Goal: Transaction & Acquisition: Book appointment/travel/reservation

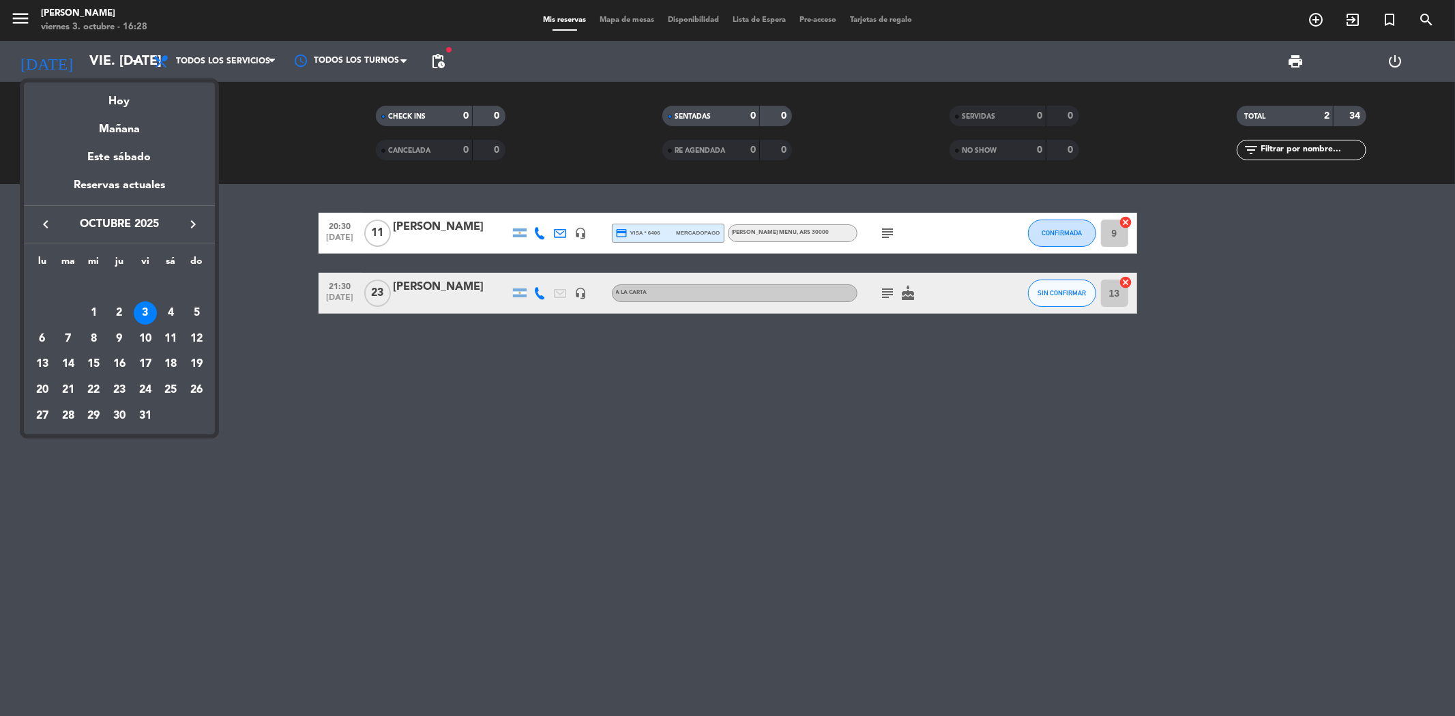
click at [267, 241] on div at bounding box center [727, 358] width 1455 height 716
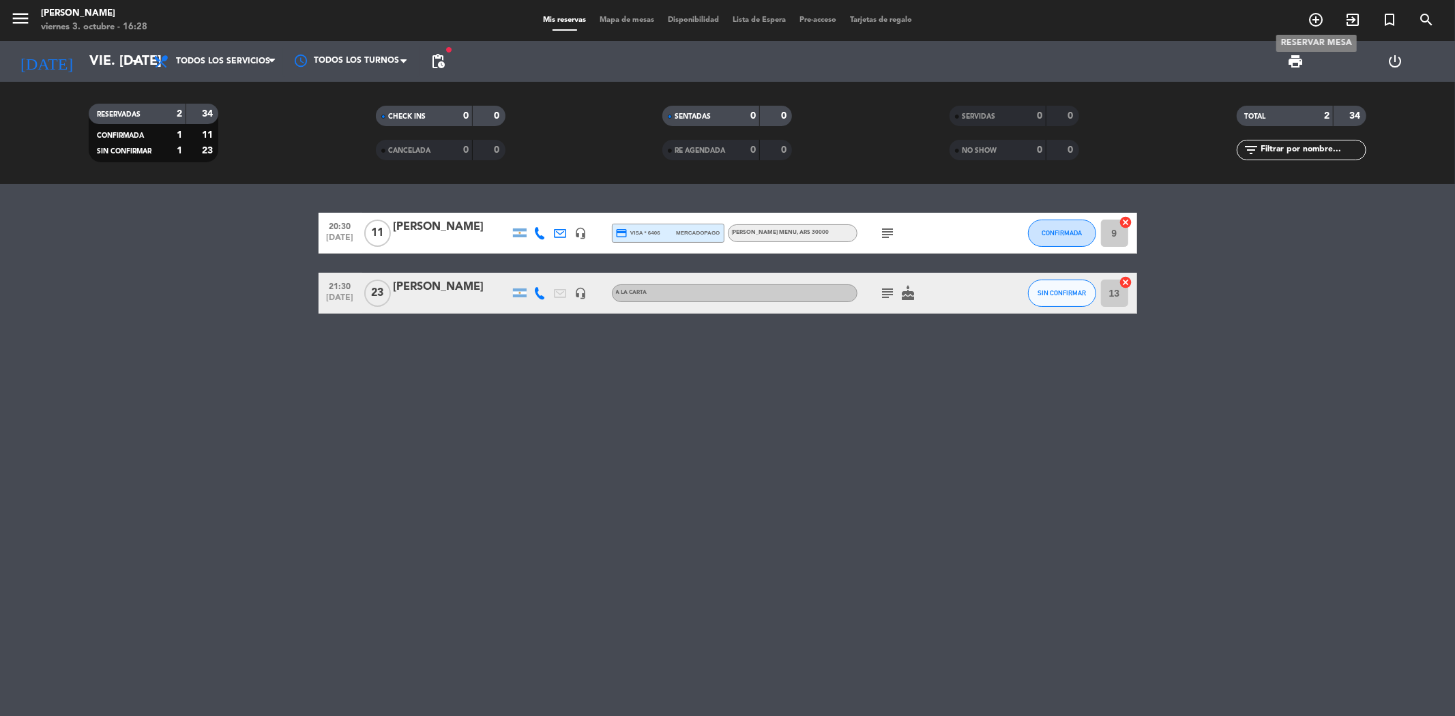
click at [1307, 14] on icon "add_circle_outline" at bounding box center [1315, 20] width 16 height 16
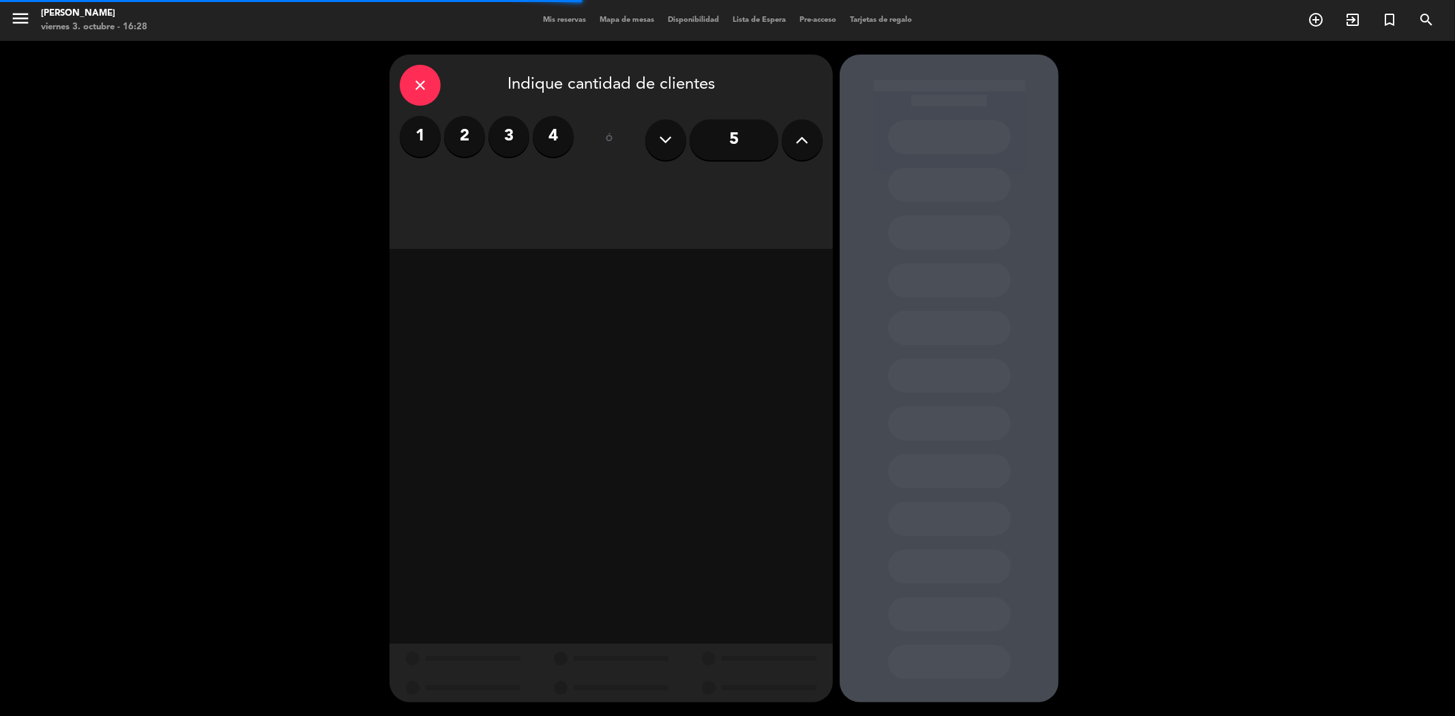
click at [564, 138] on label "4" at bounding box center [553, 136] width 41 height 41
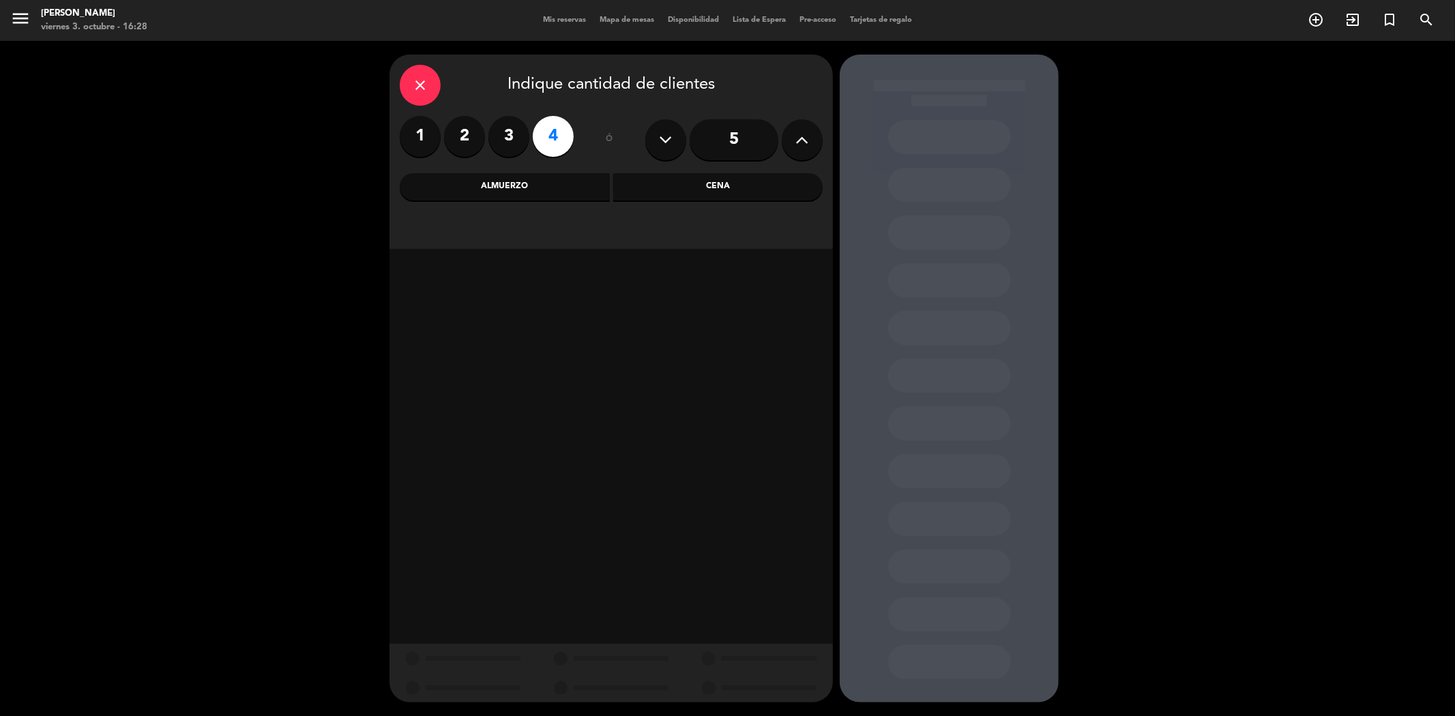
click at [580, 190] on div "Almuerzo" at bounding box center [505, 186] width 210 height 27
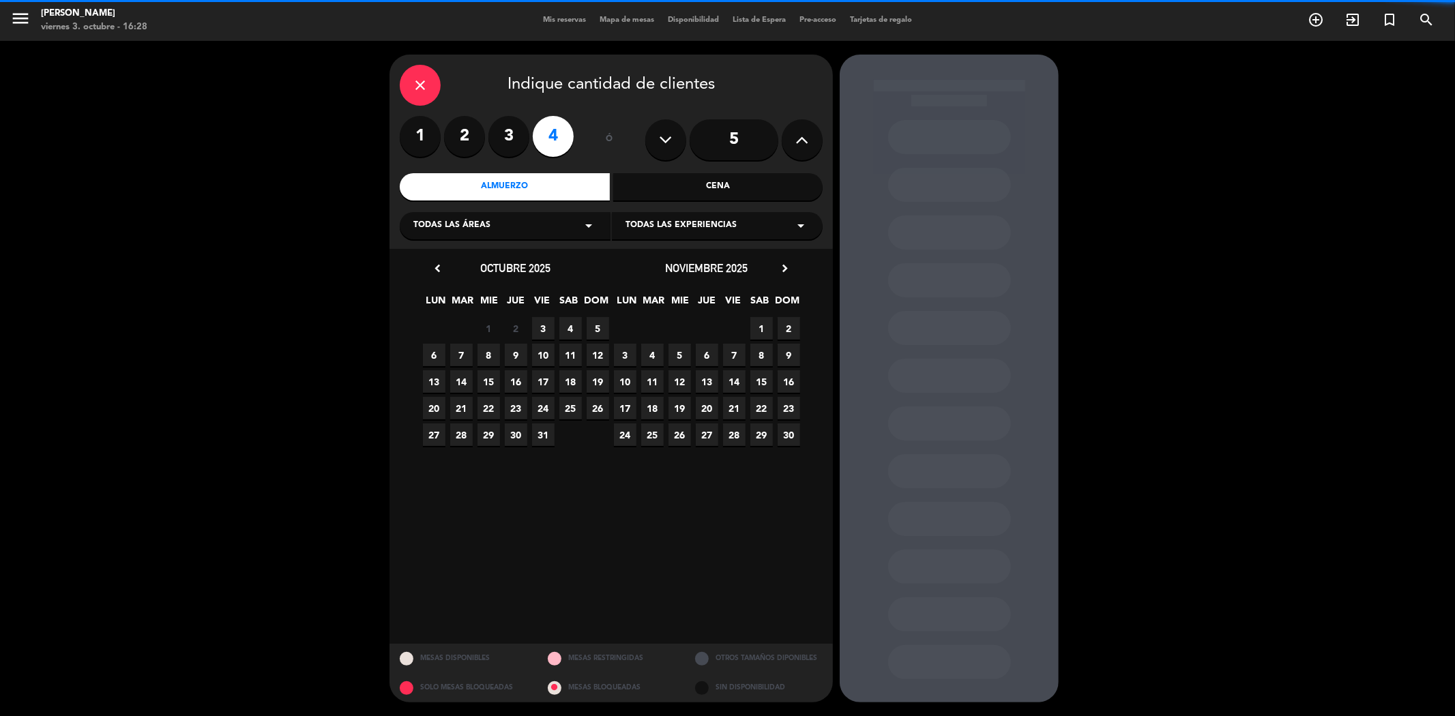
click at [677, 227] on span "Todas las experiencias" at bounding box center [680, 226] width 111 height 14
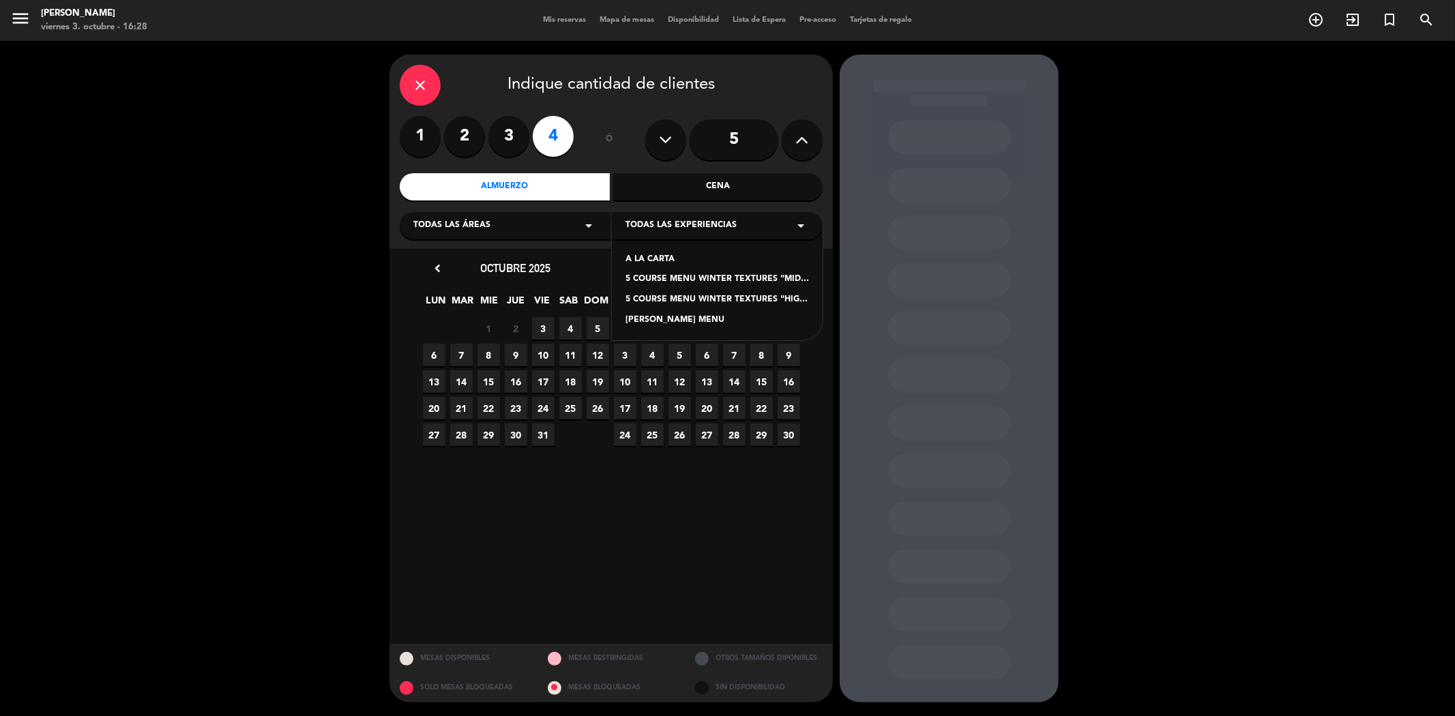
click at [649, 261] on div "A LA CARTA" at bounding box center [716, 260] width 183 height 14
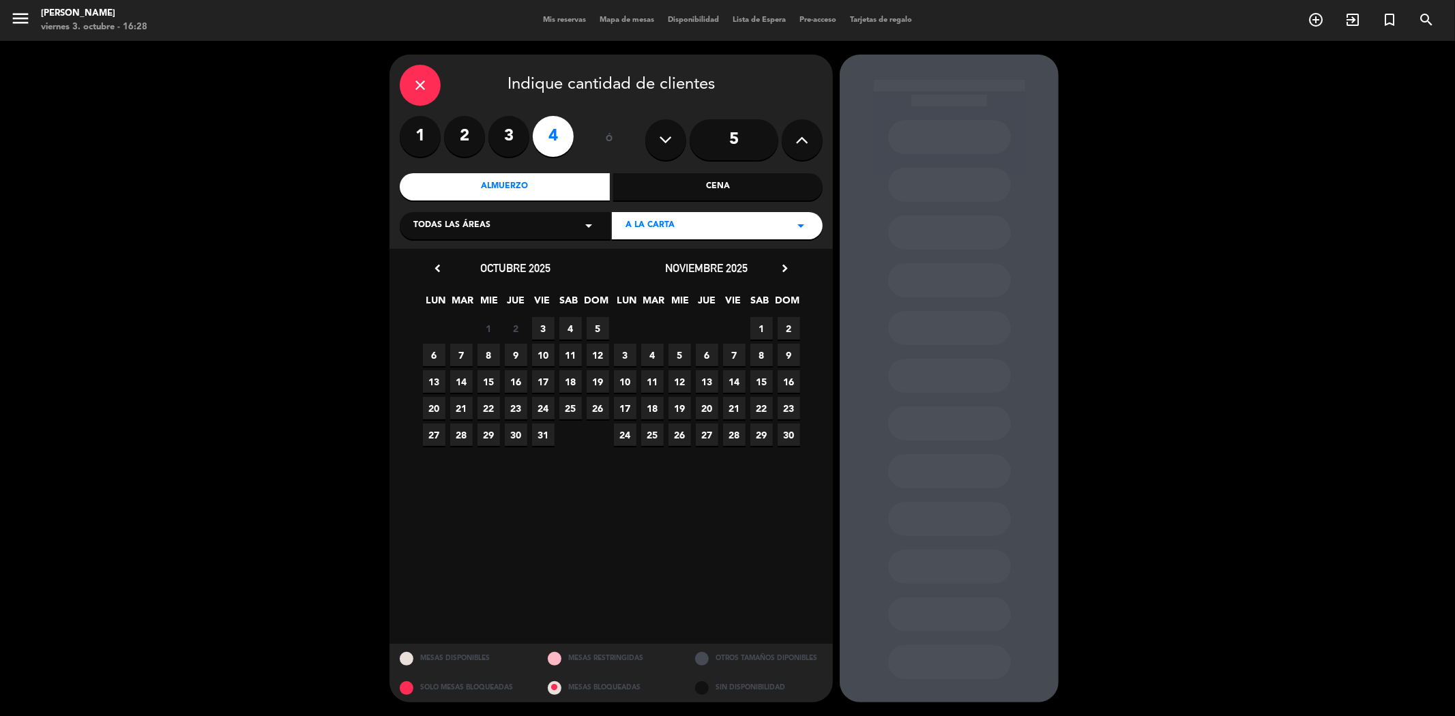
click at [570, 325] on span "4" at bounding box center [570, 328] width 23 height 23
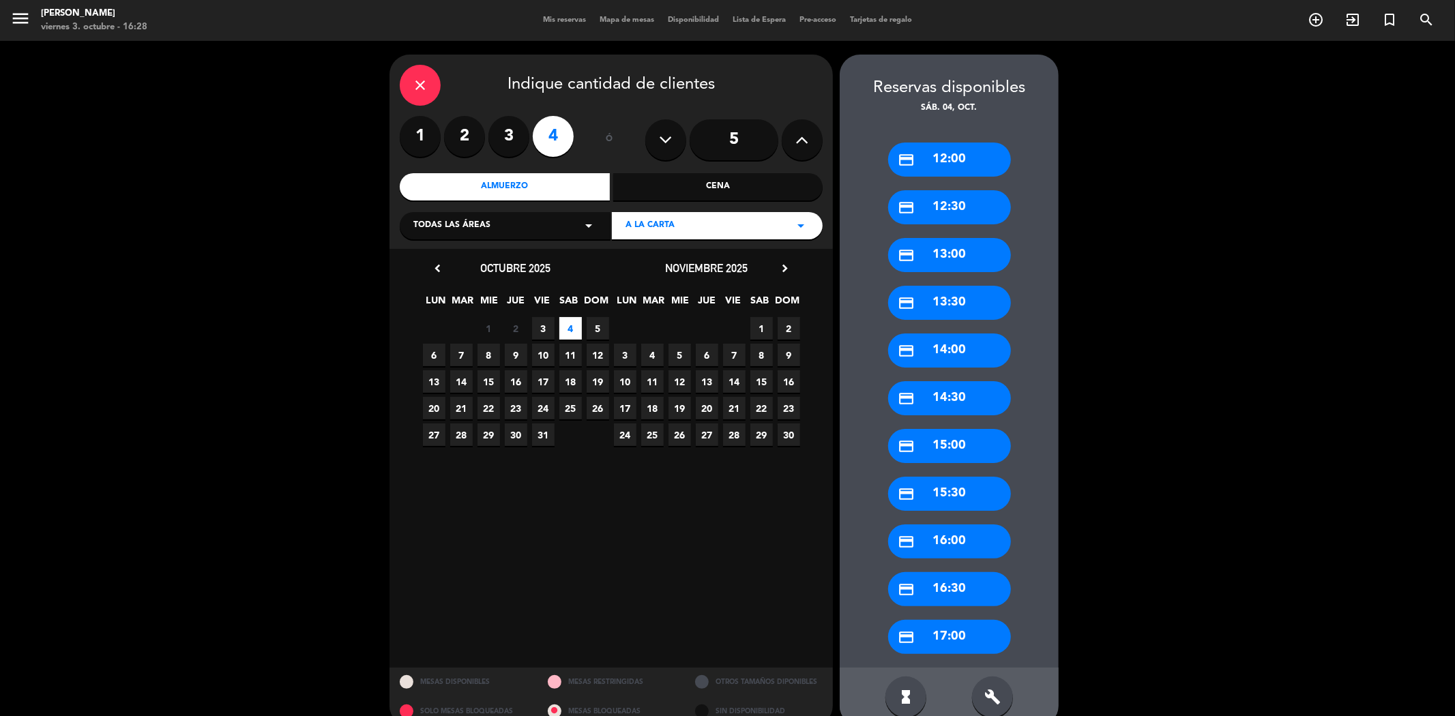
click at [937, 340] on div "credit_card 14:00" at bounding box center [949, 351] width 123 height 34
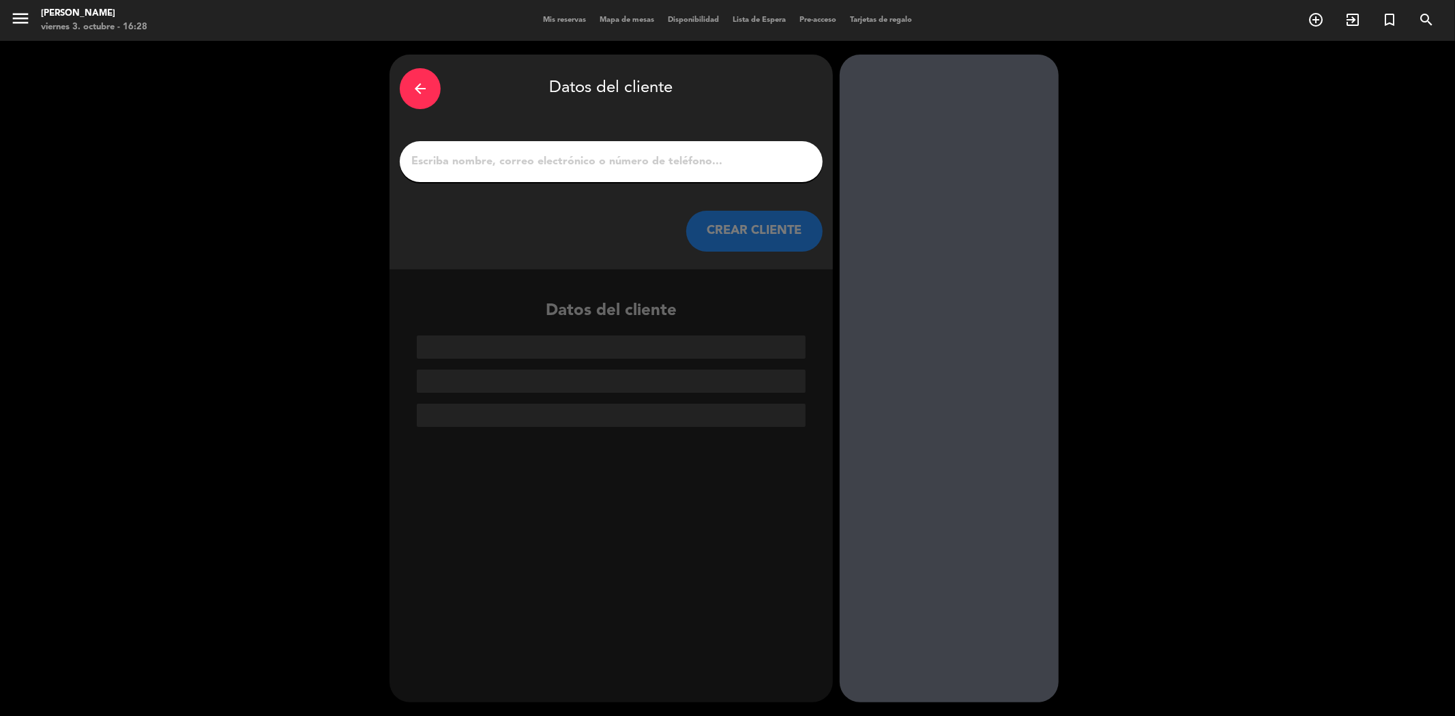
click at [700, 166] on input "1" at bounding box center [611, 161] width 402 height 19
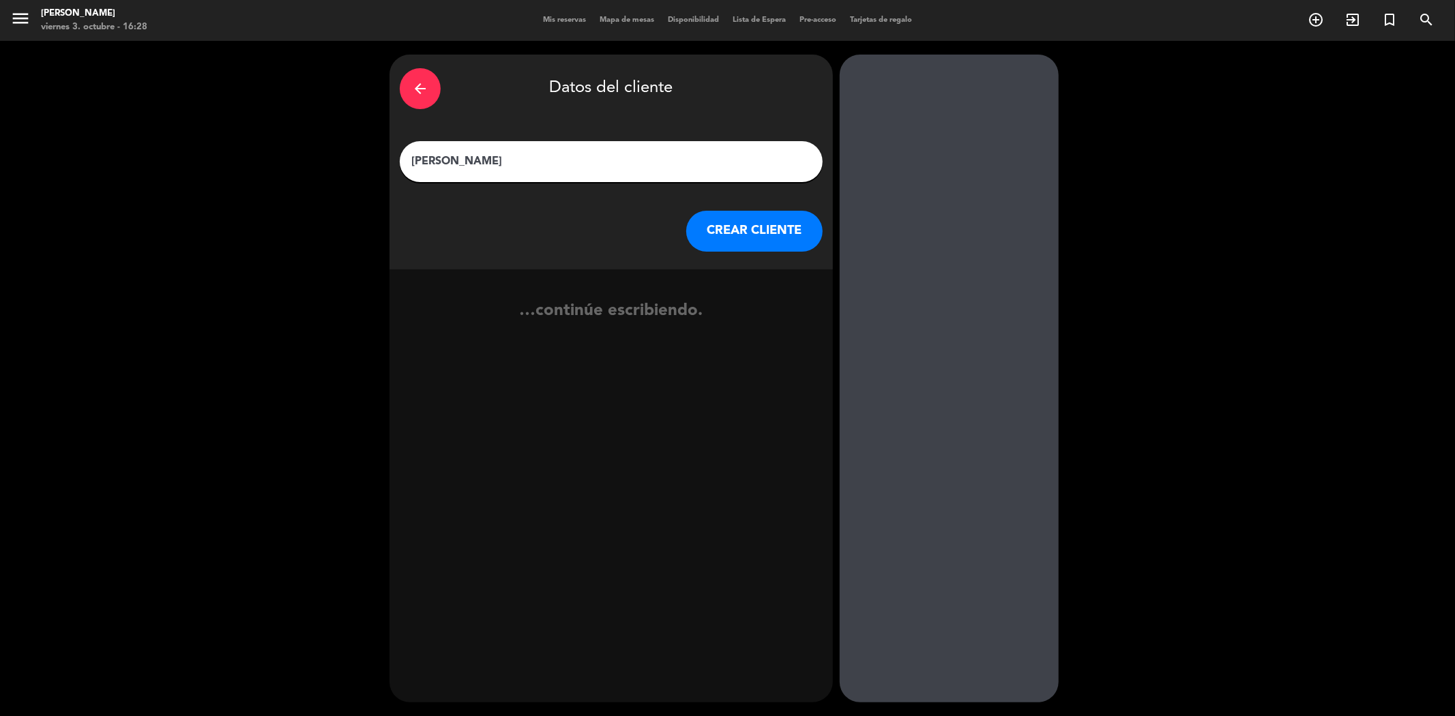
type input "[PERSON_NAME]"
click at [742, 228] on button "CREAR CLIENTE" at bounding box center [754, 231] width 136 height 41
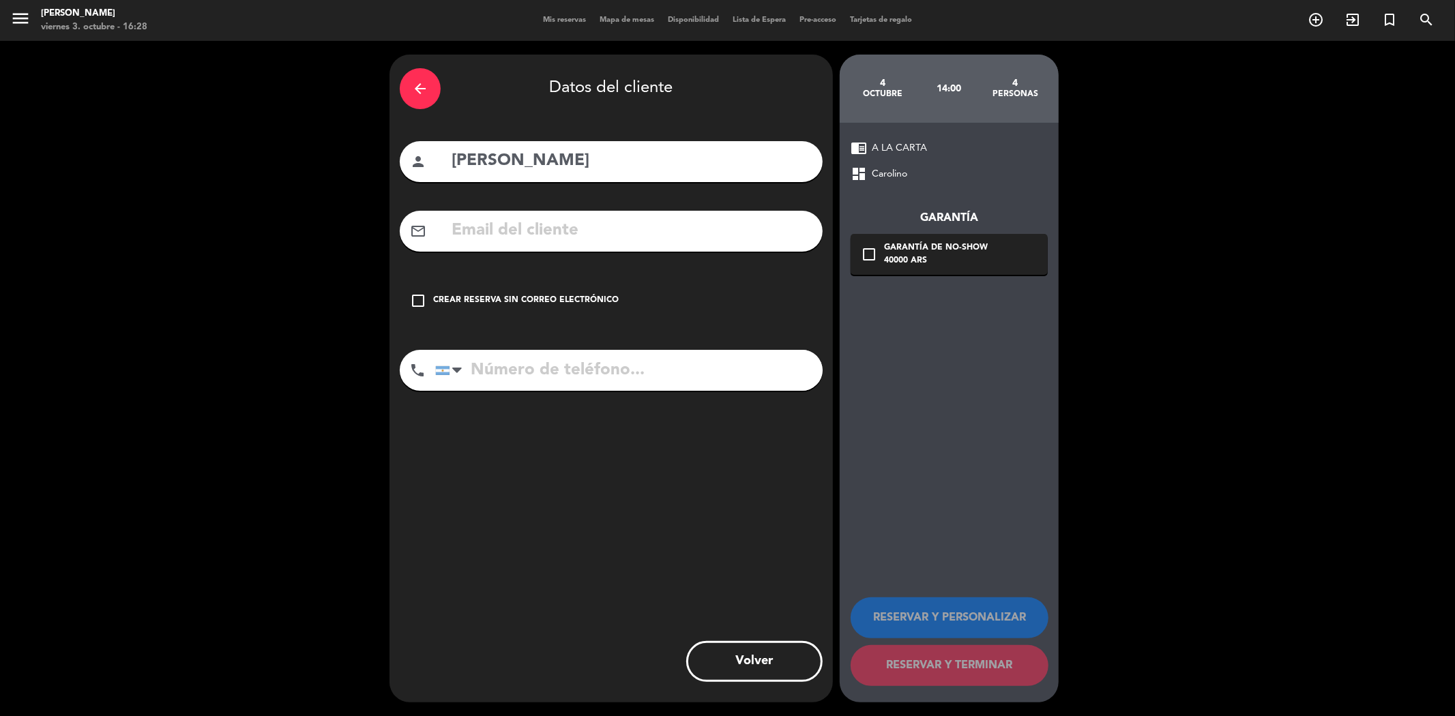
click at [575, 232] on input "text" at bounding box center [631, 231] width 362 height 28
click at [550, 307] on div "Crear reserva sin correo electrónico" at bounding box center [526, 301] width 186 height 14
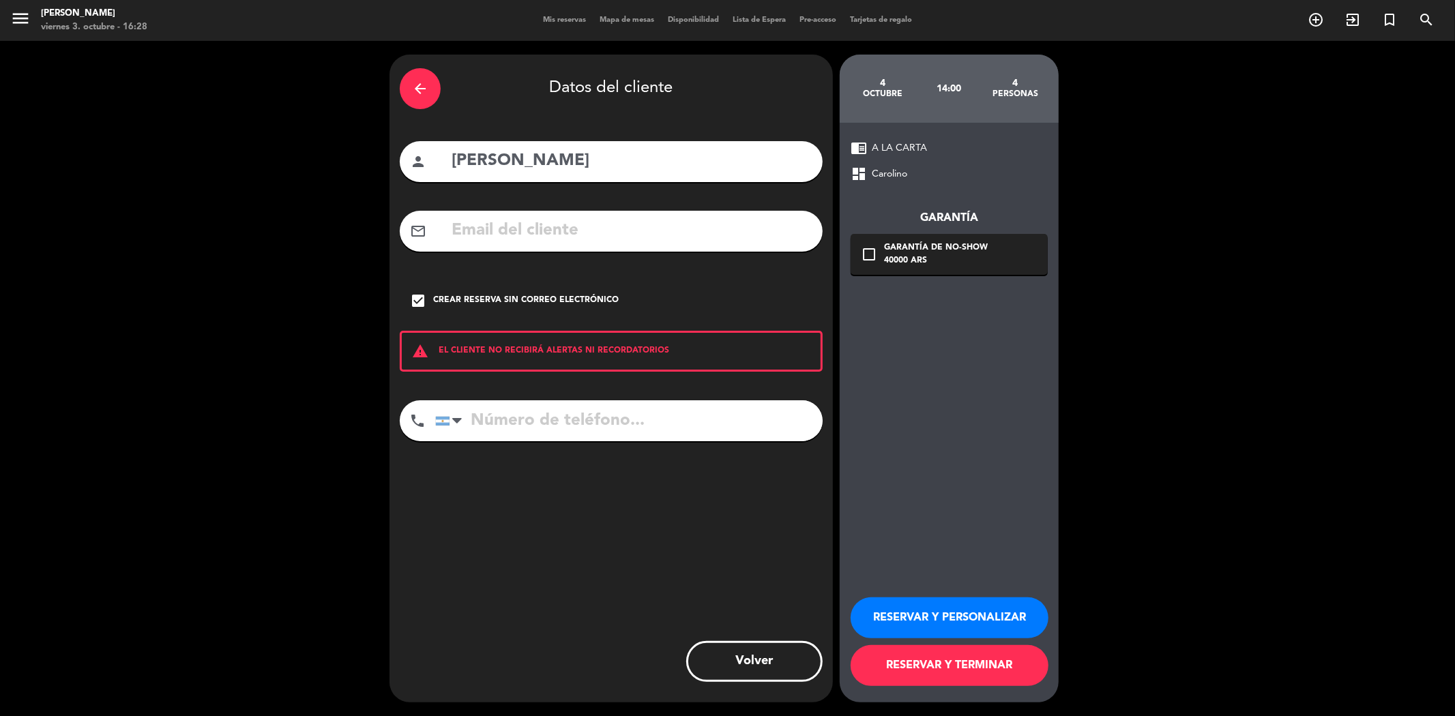
click at [585, 411] on input "tel" at bounding box center [628, 420] width 387 height 41
type input "01131652583"
click at [904, 664] on button "RESERVAR Y TERMINAR" at bounding box center [950, 665] width 198 height 41
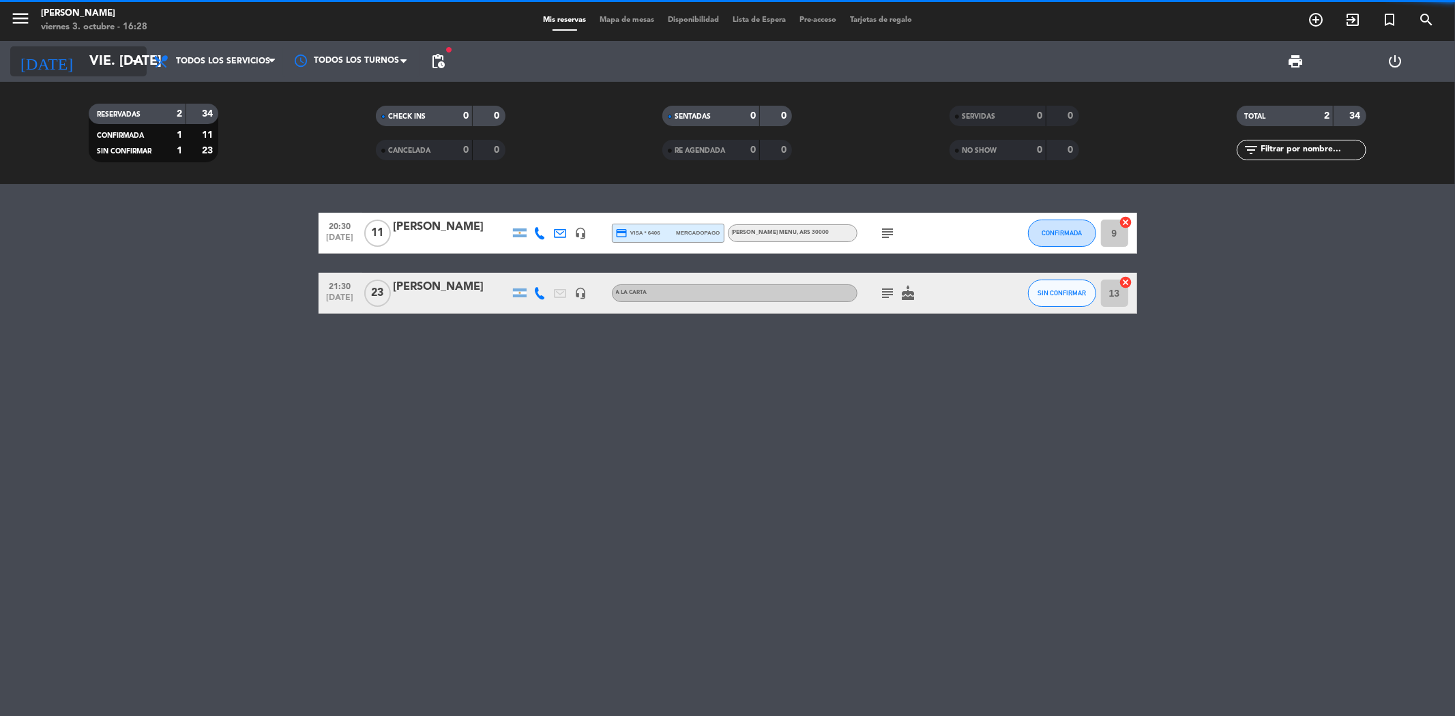
click at [83, 63] on input "vie. [DATE]" at bounding box center [169, 61] width 173 height 30
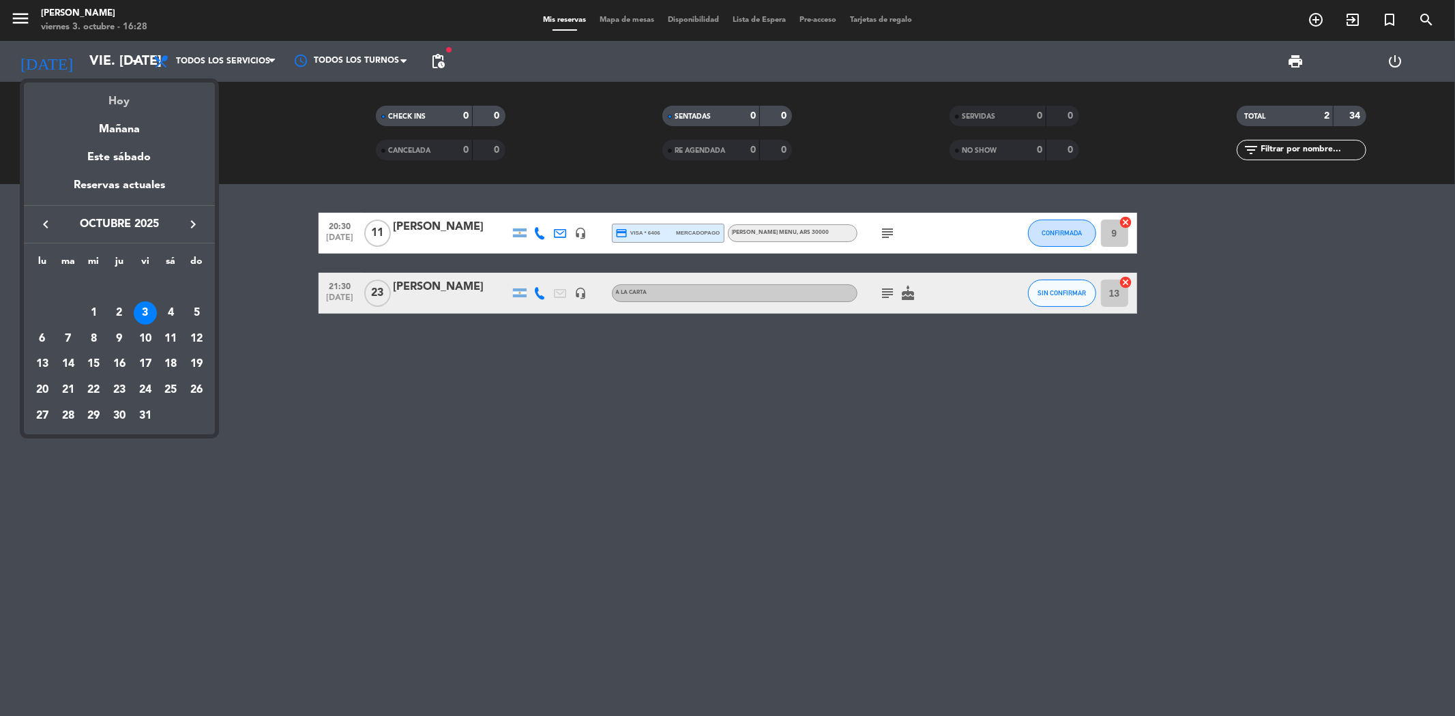
click at [113, 98] on div "Hoy" at bounding box center [119, 97] width 191 height 28
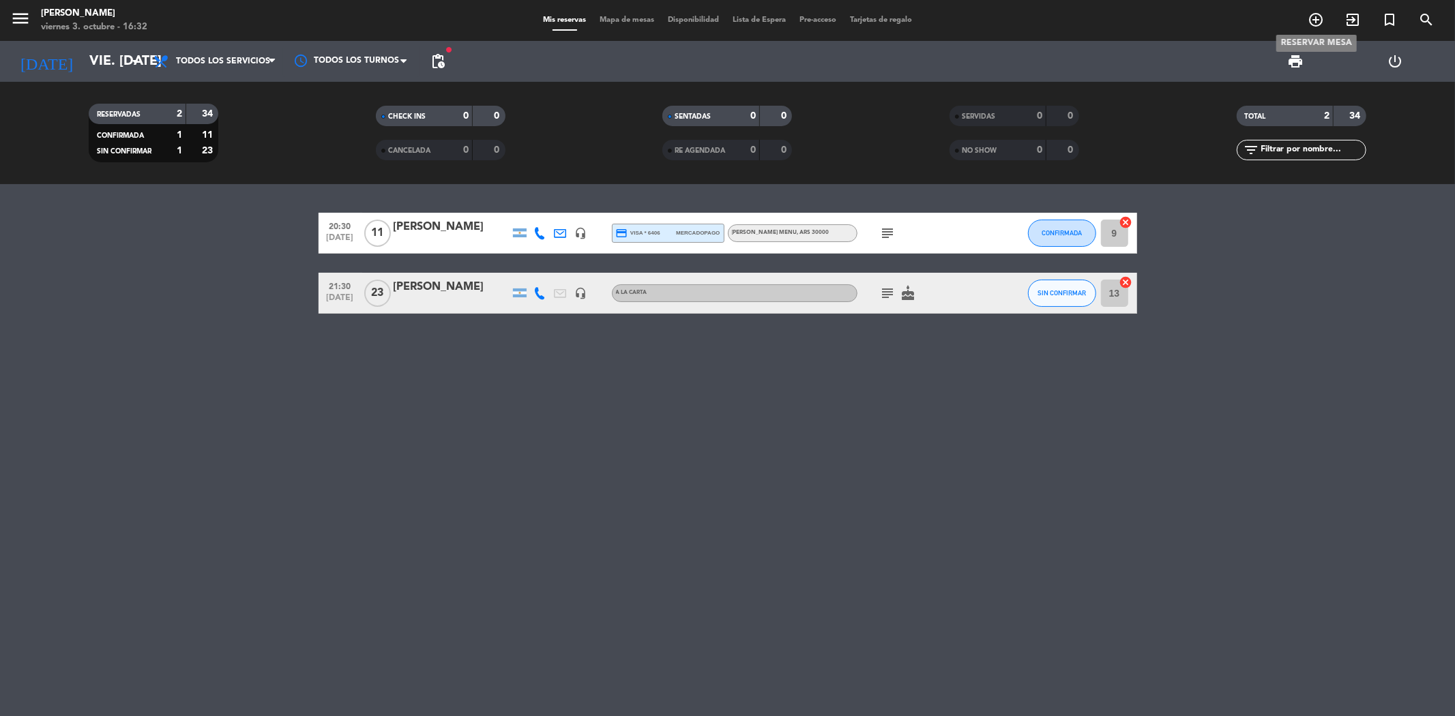
click at [1310, 20] on icon "add_circle_outline" at bounding box center [1315, 20] width 16 height 16
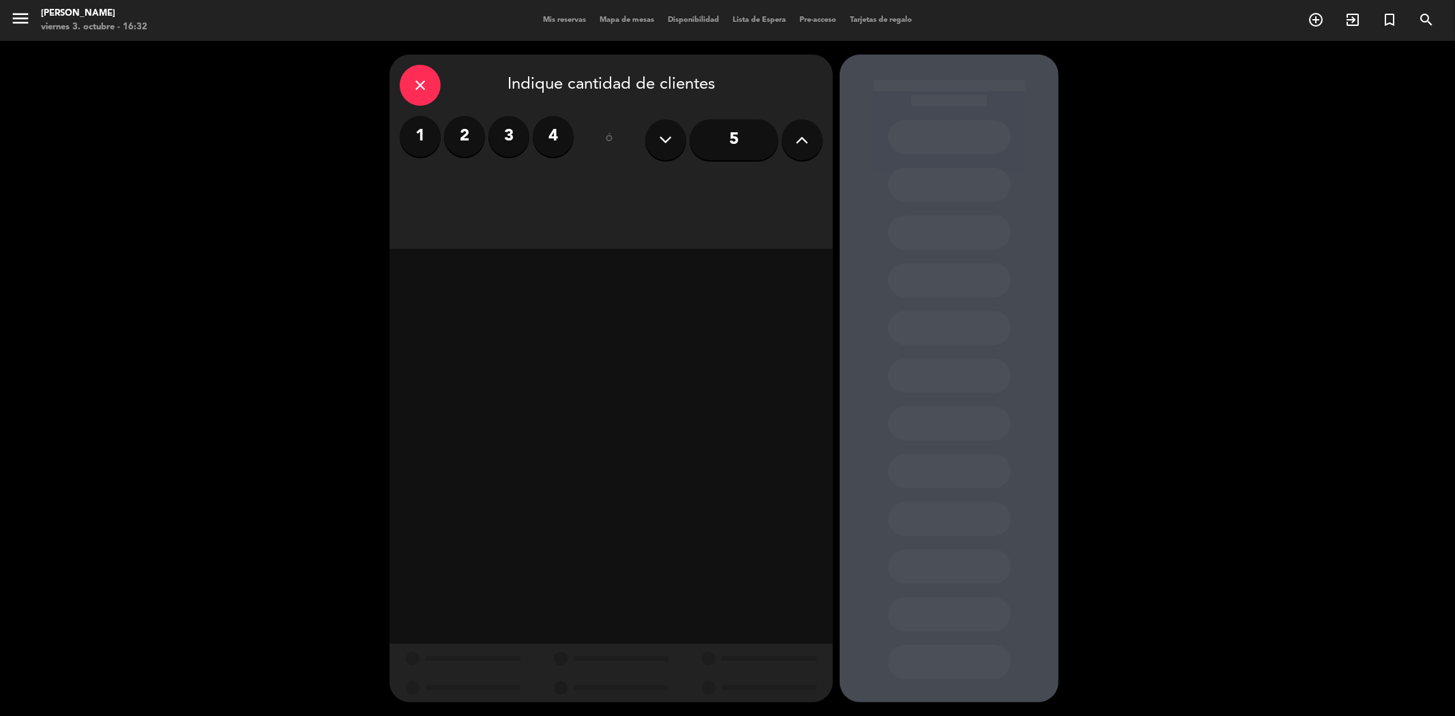
click at [471, 140] on label "2" at bounding box center [464, 136] width 41 height 41
click at [698, 190] on div "Cena" at bounding box center [718, 186] width 210 height 27
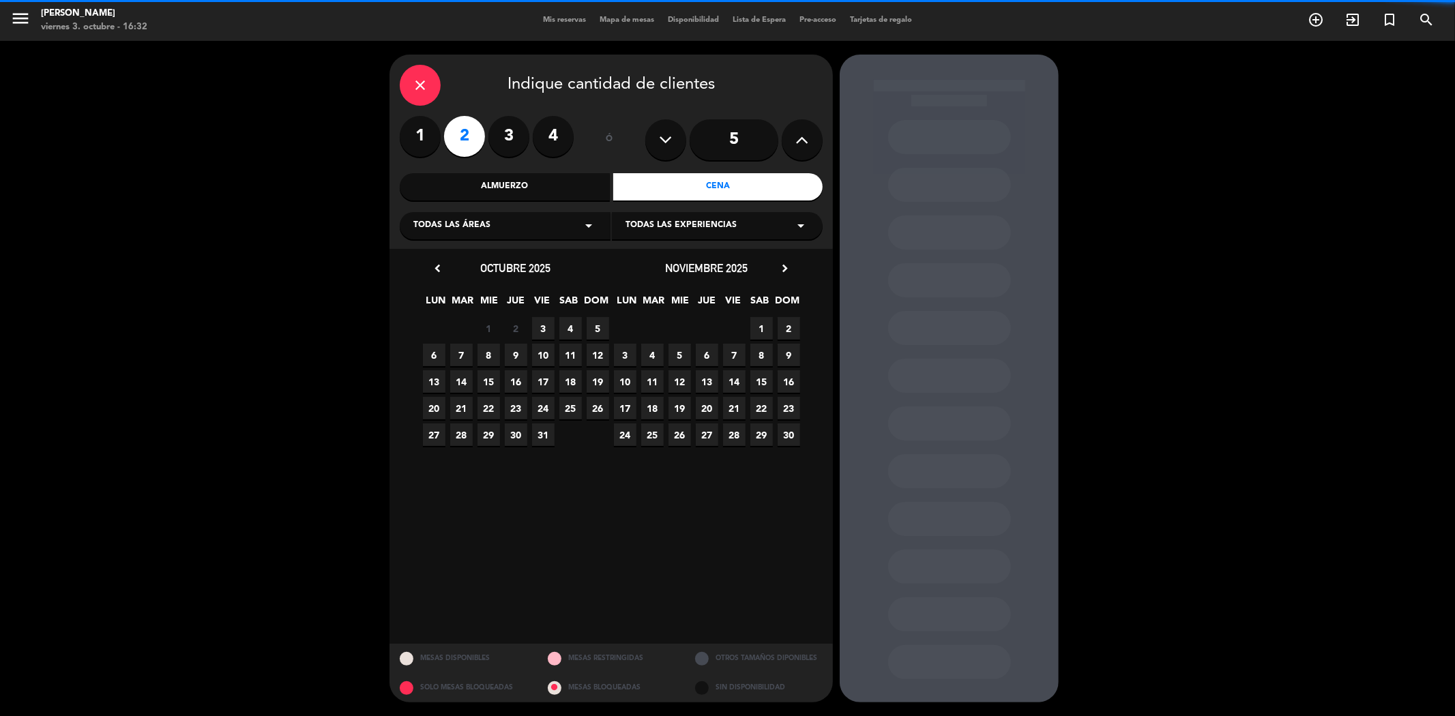
click at [660, 221] on span "Todas las experiencias" at bounding box center [680, 226] width 111 height 14
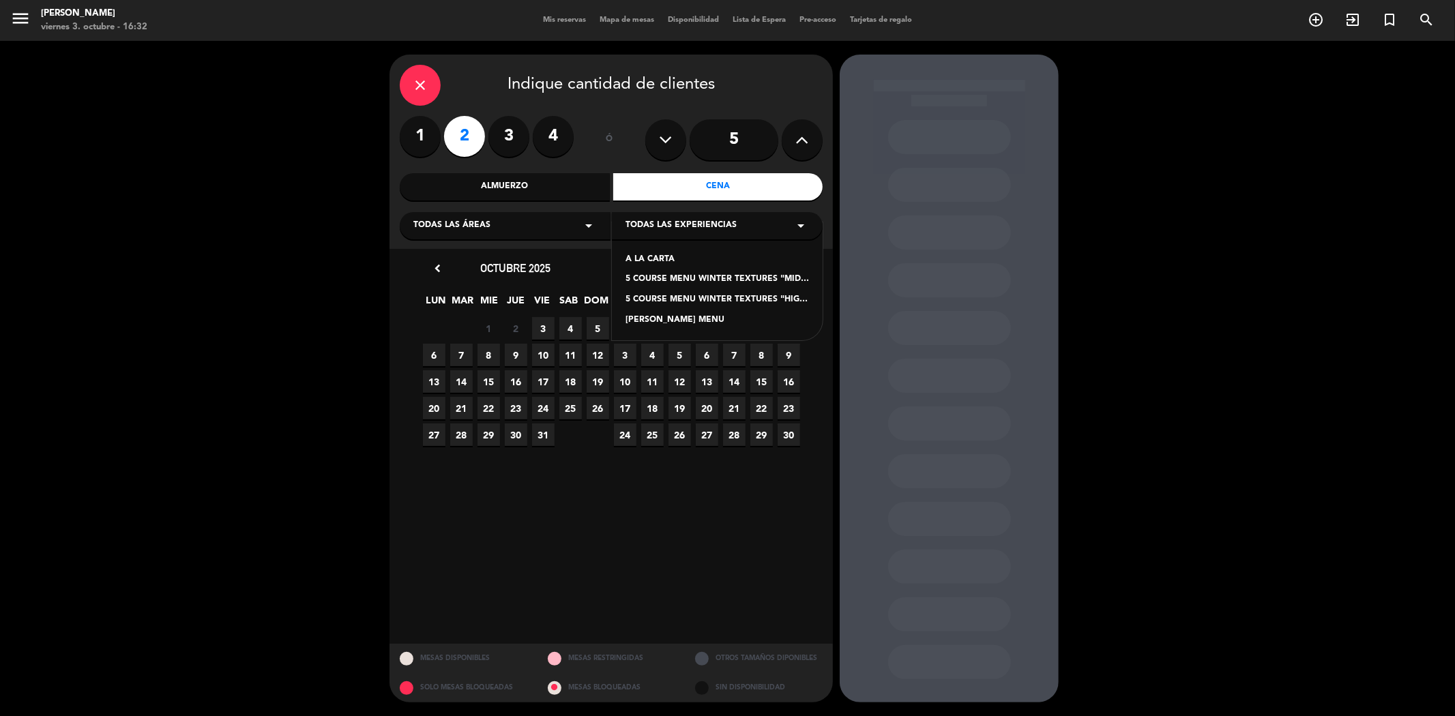
click at [648, 252] on div "A LA CARTA 5 COURSE MENU WINTER TEXTURES "MID-RANGE FOOD PAIRING" 5 COURSE MENU…" at bounding box center [717, 281] width 211 height 118
click at [638, 260] on div "A LA CARTA" at bounding box center [716, 260] width 183 height 14
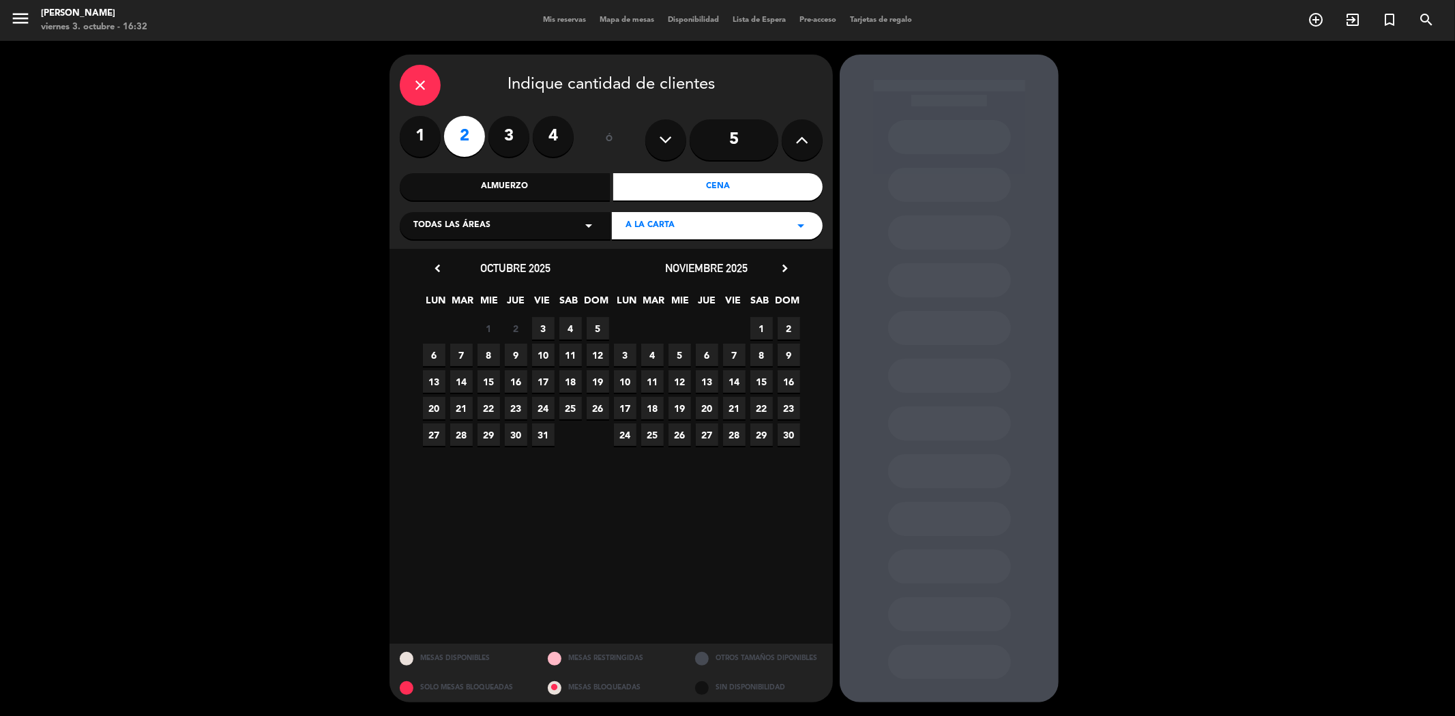
click at [546, 325] on span "3" at bounding box center [543, 328] width 23 height 23
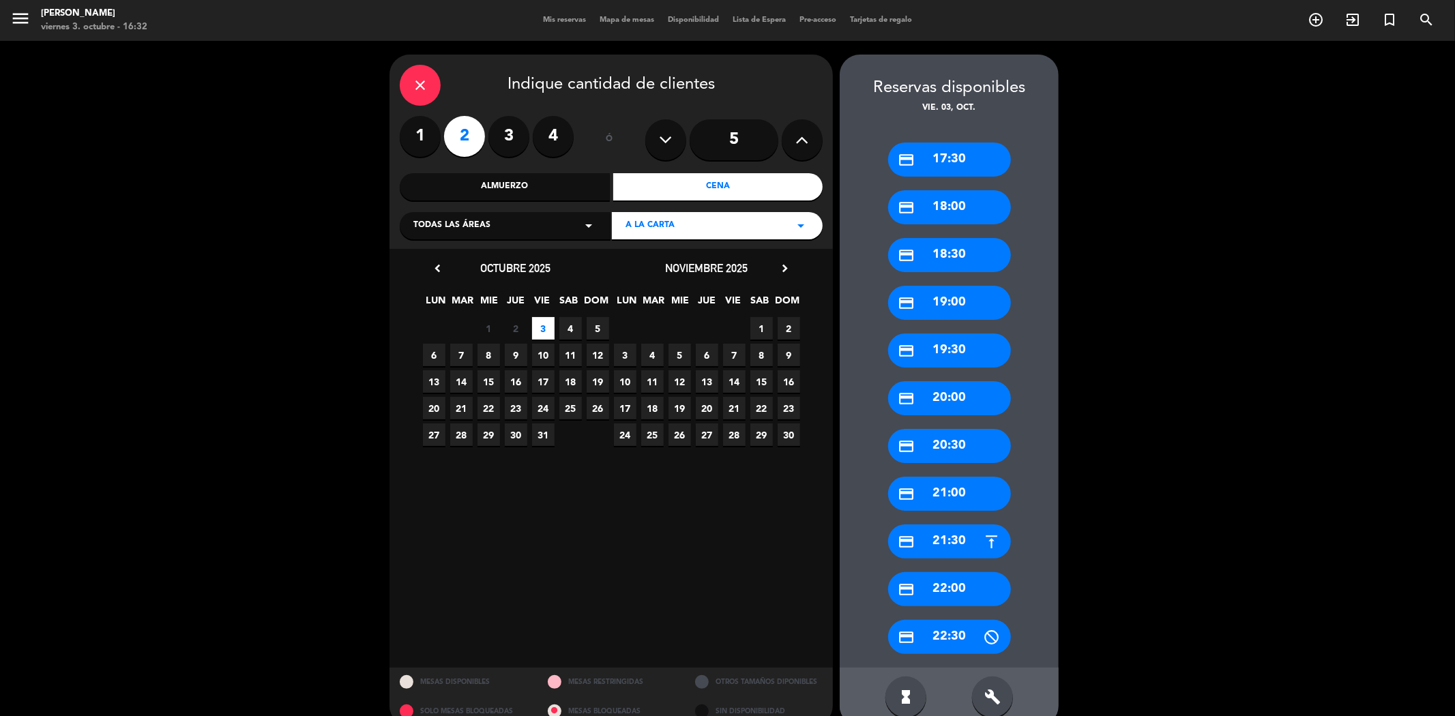
click at [951, 540] on div "credit_card 21:30" at bounding box center [949, 541] width 123 height 34
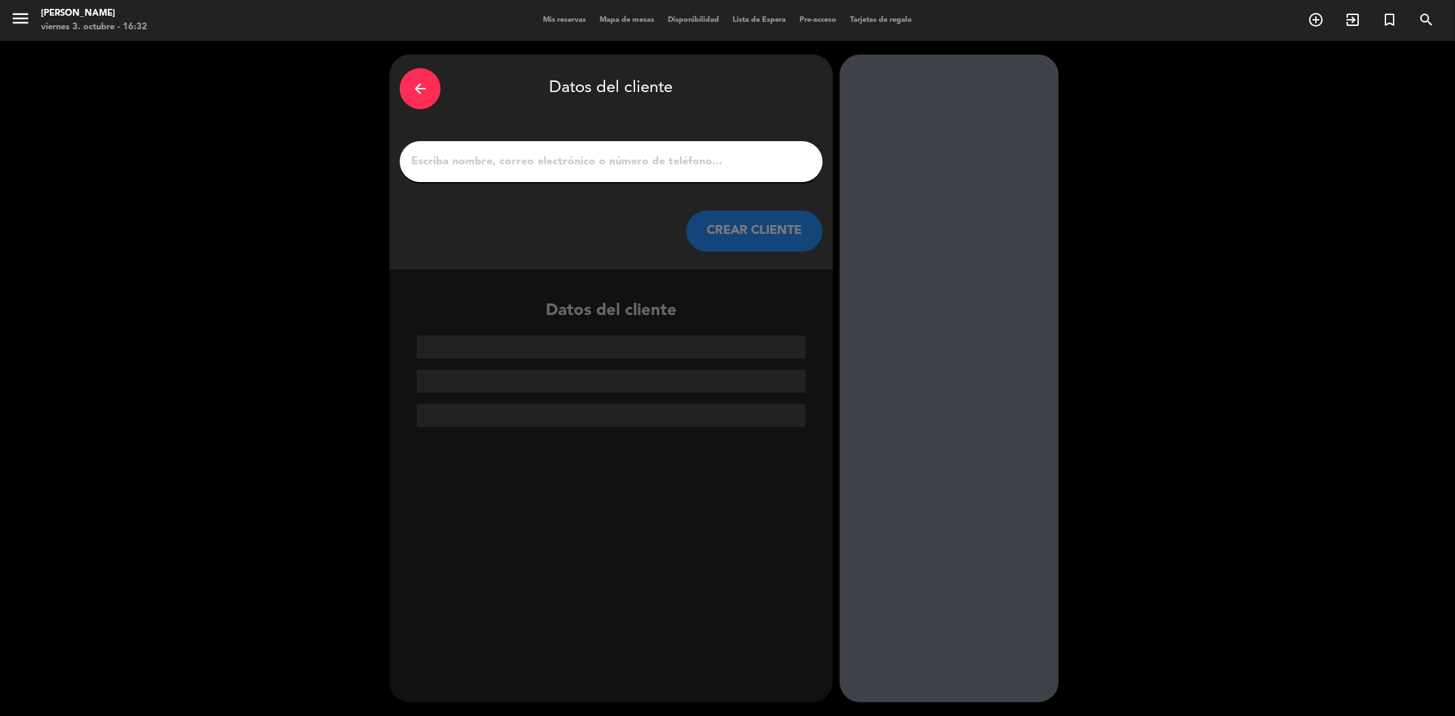
click at [581, 164] on input "1" at bounding box center [611, 161] width 402 height 19
paste input "[PERSON_NAME]"
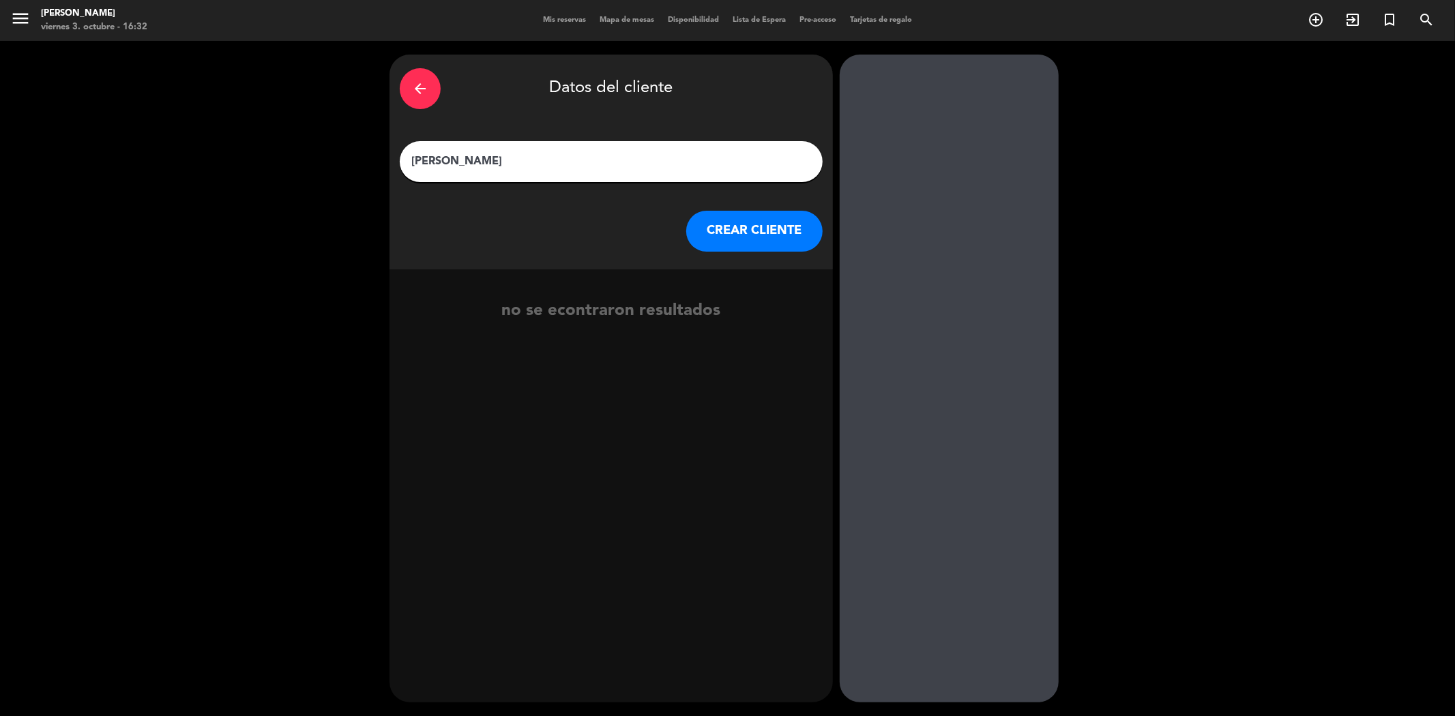
type input "[PERSON_NAME]"
click at [714, 237] on button "CREAR CLIENTE" at bounding box center [754, 231] width 136 height 41
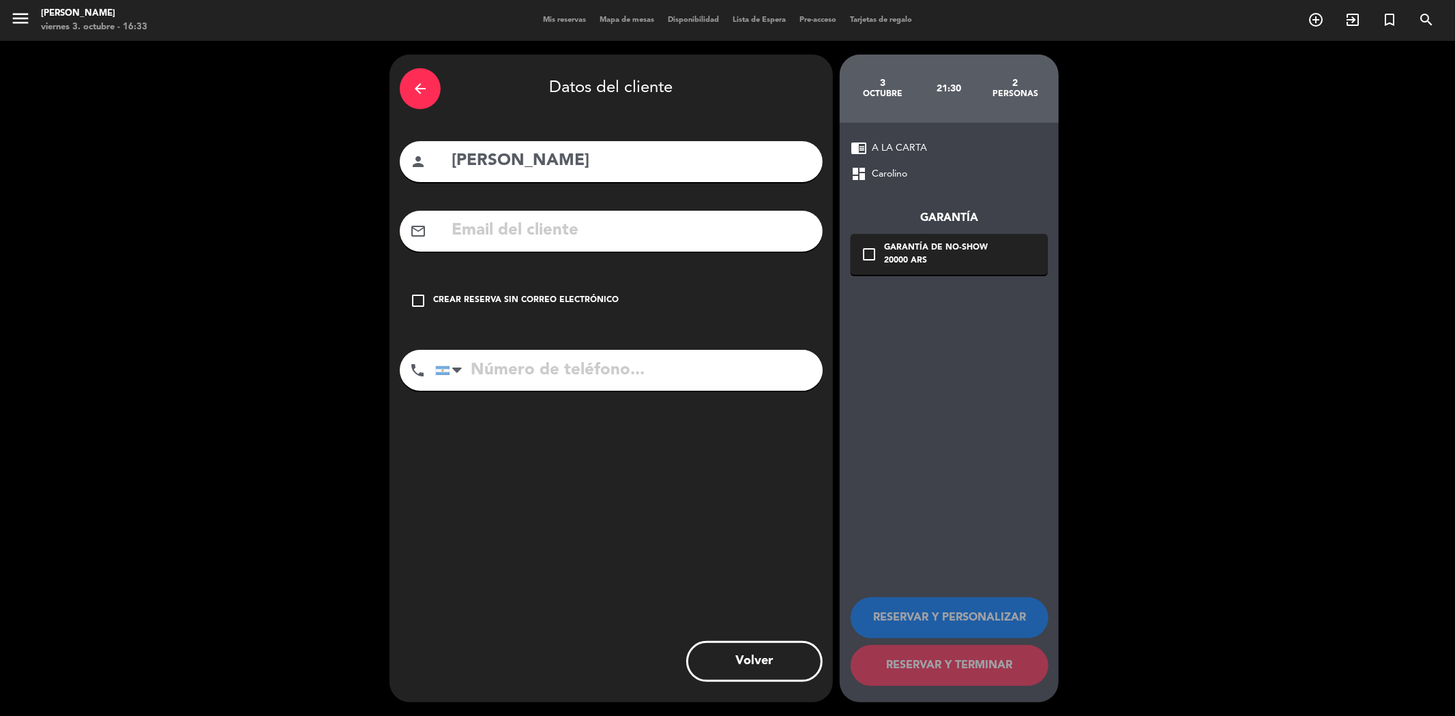
click at [576, 372] on input "tel" at bounding box center [628, 370] width 387 height 41
click at [550, 234] on input "text" at bounding box center [631, 231] width 362 height 28
paste input "[EMAIL_ADDRESS][DOMAIN_NAME]"
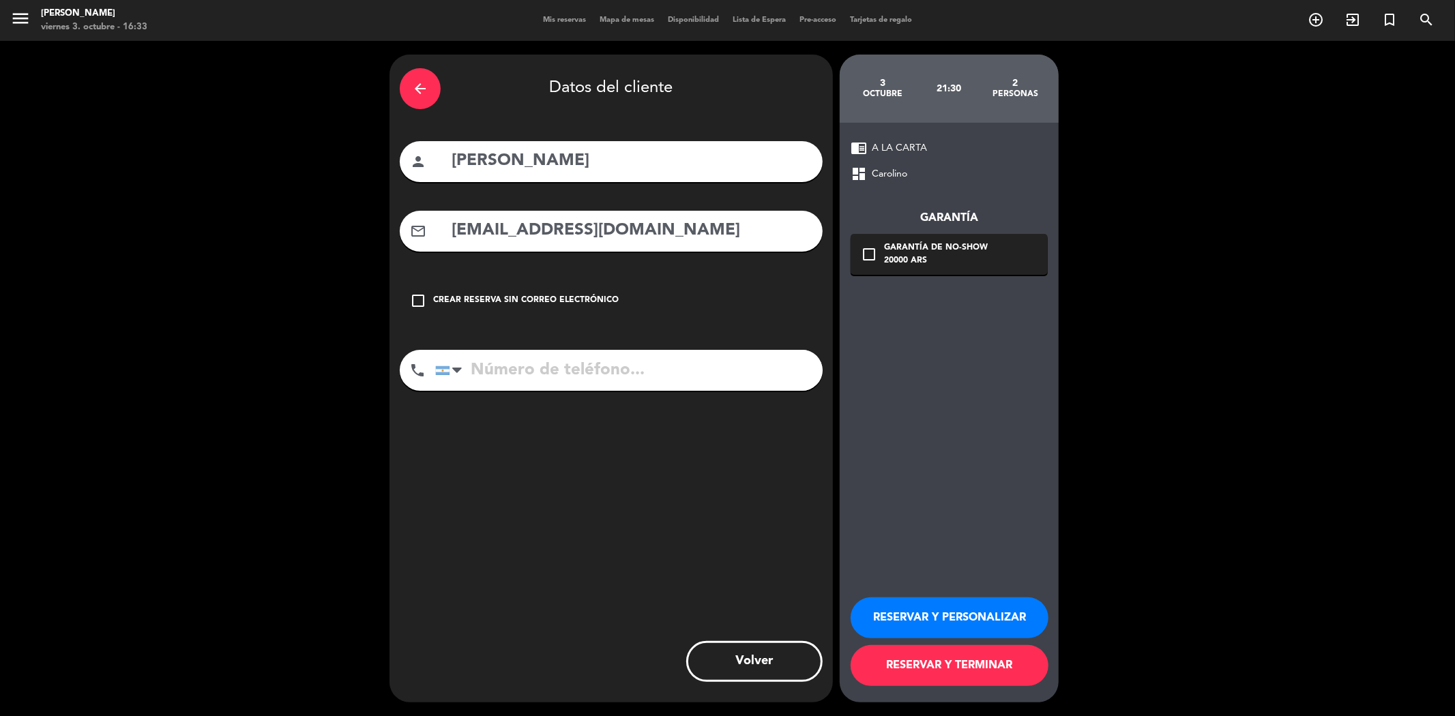
type input "[EMAIL_ADDRESS][DOMAIN_NAME]"
click at [580, 362] on input "tel" at bounding box center [628, 370] width 387 height 41
type input "2617599827"
click at [863, 254] on icon "check_box_outline_blank" at bounding box center [869, 254] width 16 height 16
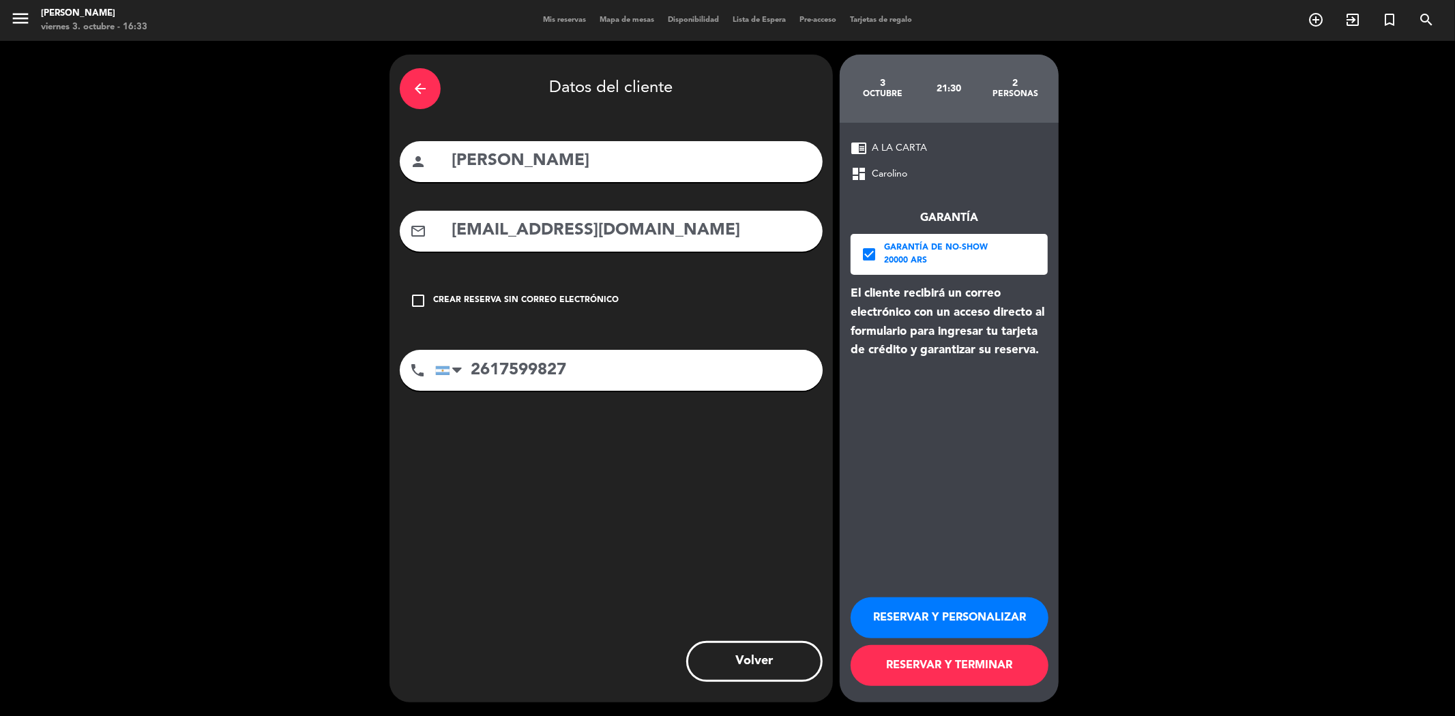
click at [932, 665] on button "RESERVAR Y TERMINAR" at bounding box center [950, 665] width 198 height 41
